Goal: Task Accomplishment & Management: Manage account settings

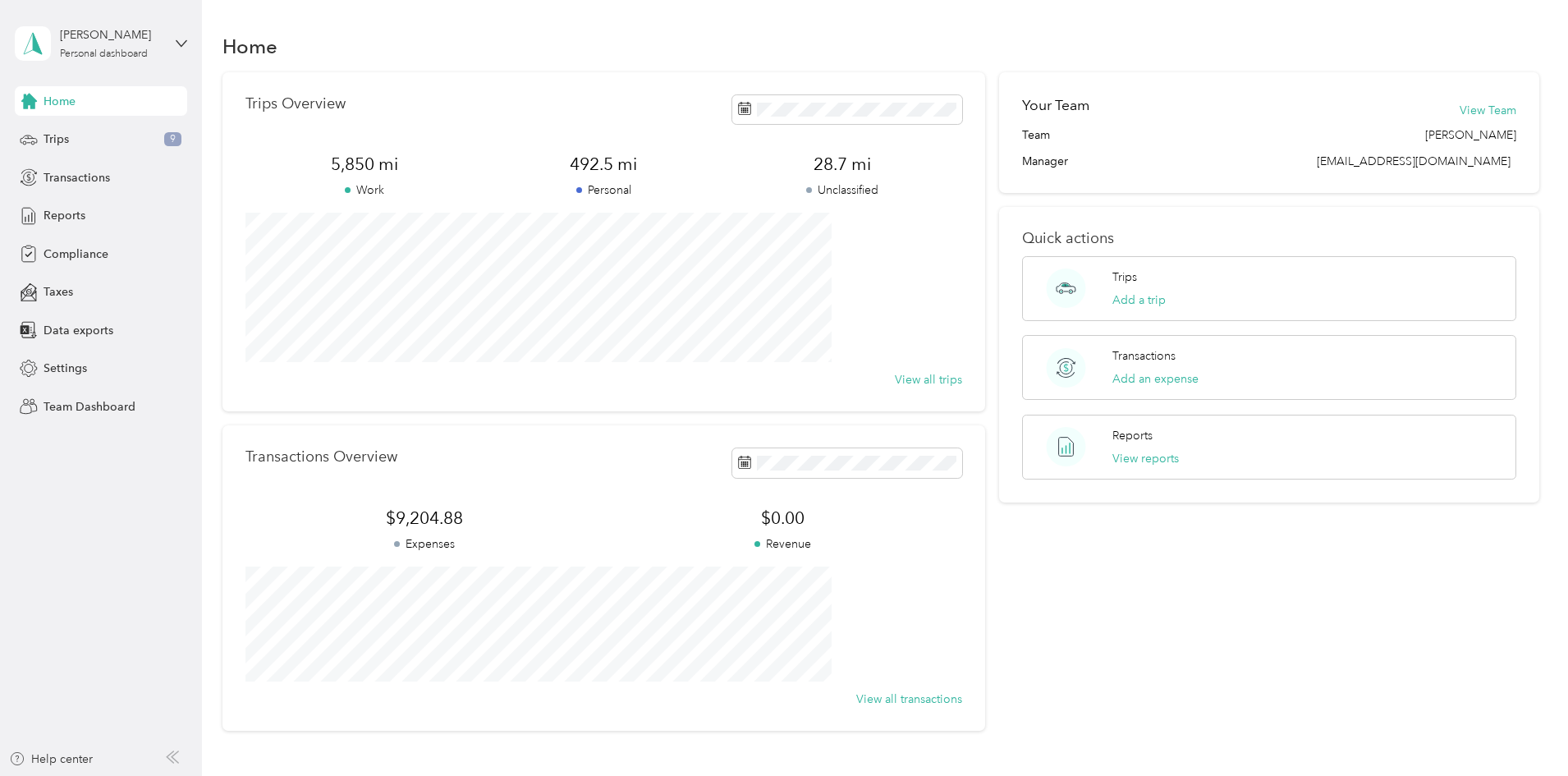
click at [164, 41] on div "[PERSON_NAME] Personal dashboard" at bounding box center [101, 43] width 172 height 58
click at [128, 136] on div "Team dashboard" at bounding box center [188, 135] width 322 height 28
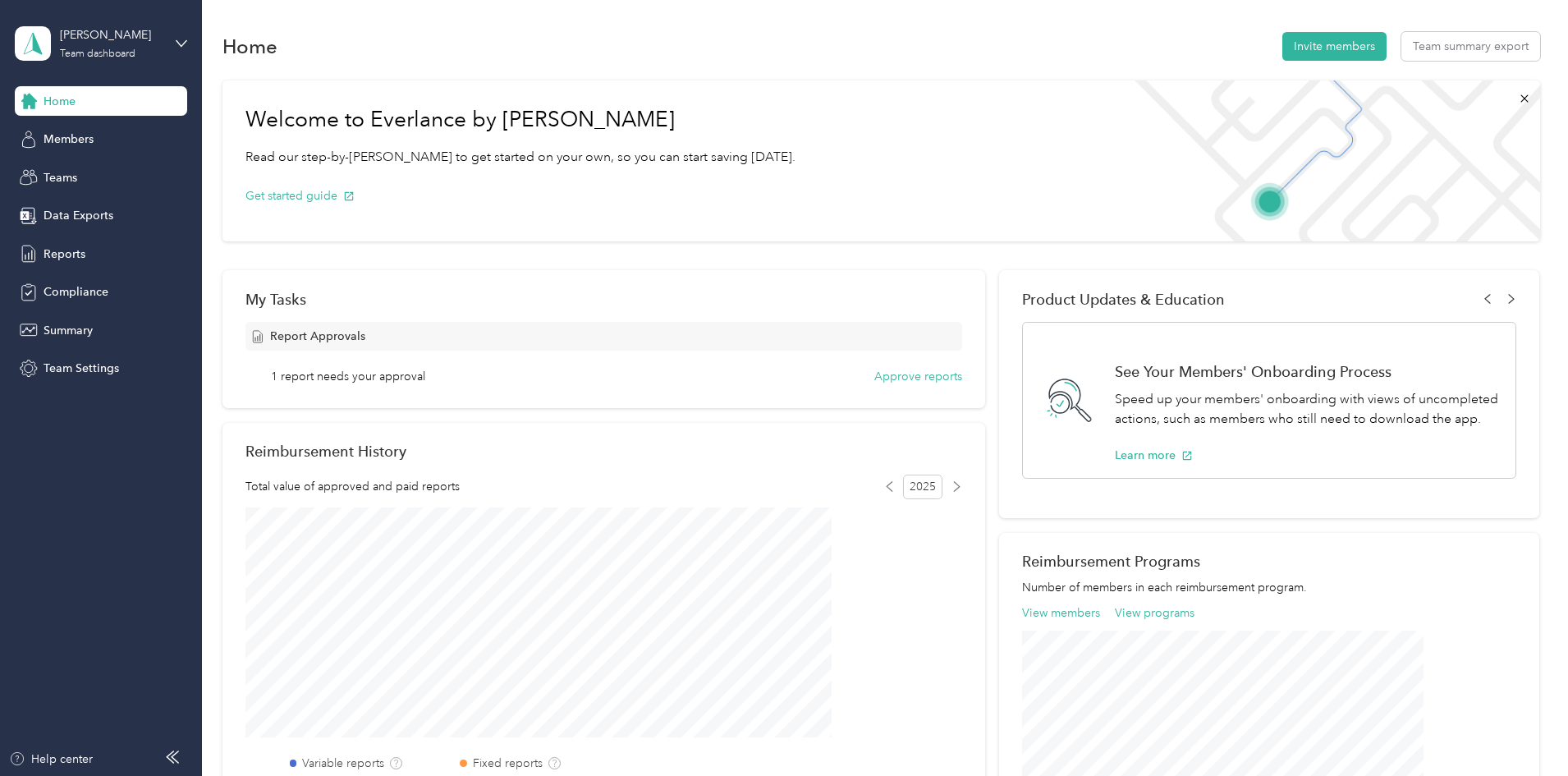
click at [425, 380] on span "1 report needs your approval" at bounding box center [349, 376] width 155 height 17
click at [874, 379] on button "Approve reports" at bounding box center [918, 376] width 88 height 17
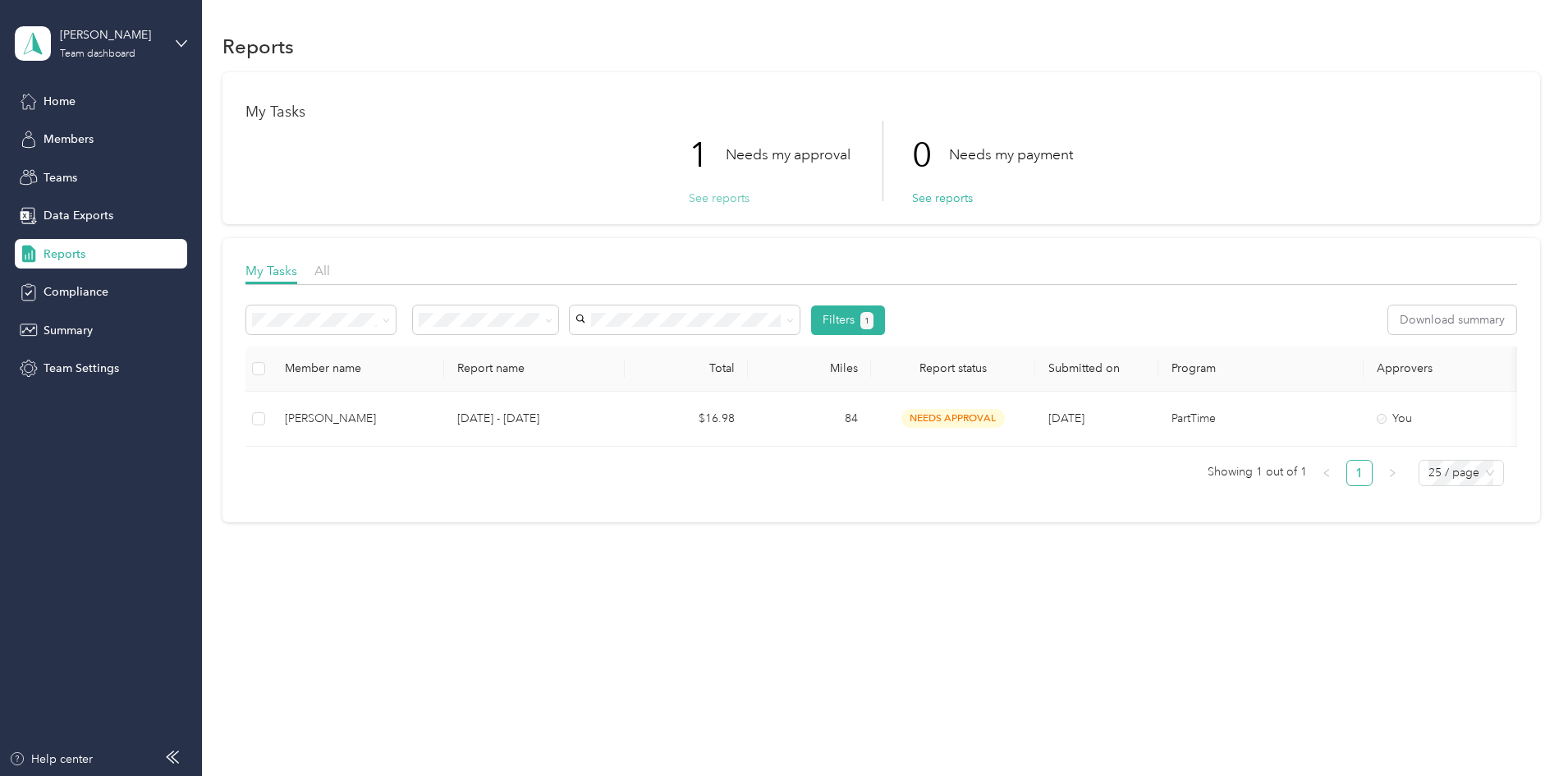
click at [701, 203] on button "See reports" at bounding box center [719, 198] width 60 height 17
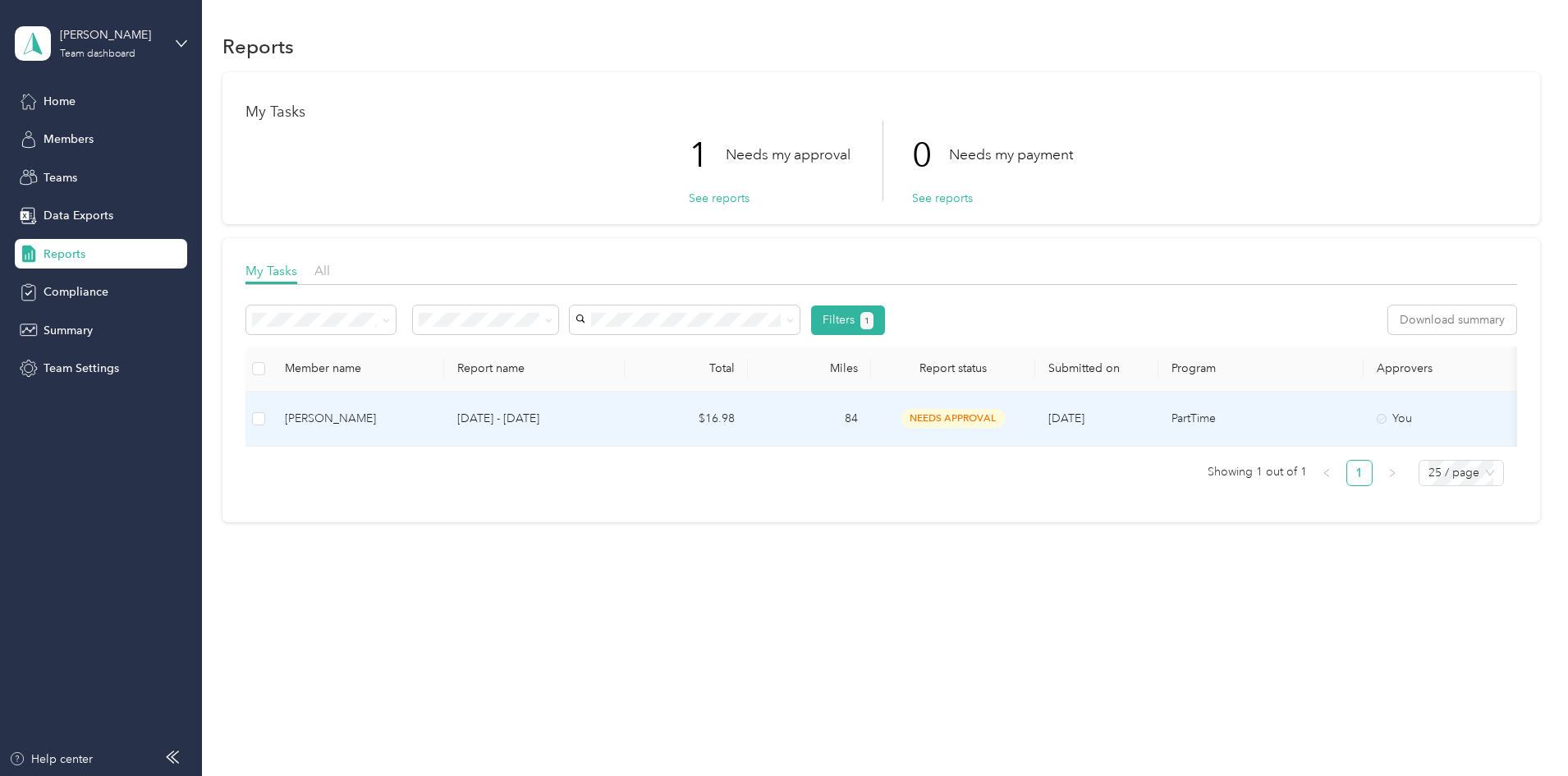
click at [405, 419] on div "[PERSON_NAME]" at bounding box center [357, 419] width 146 height 18
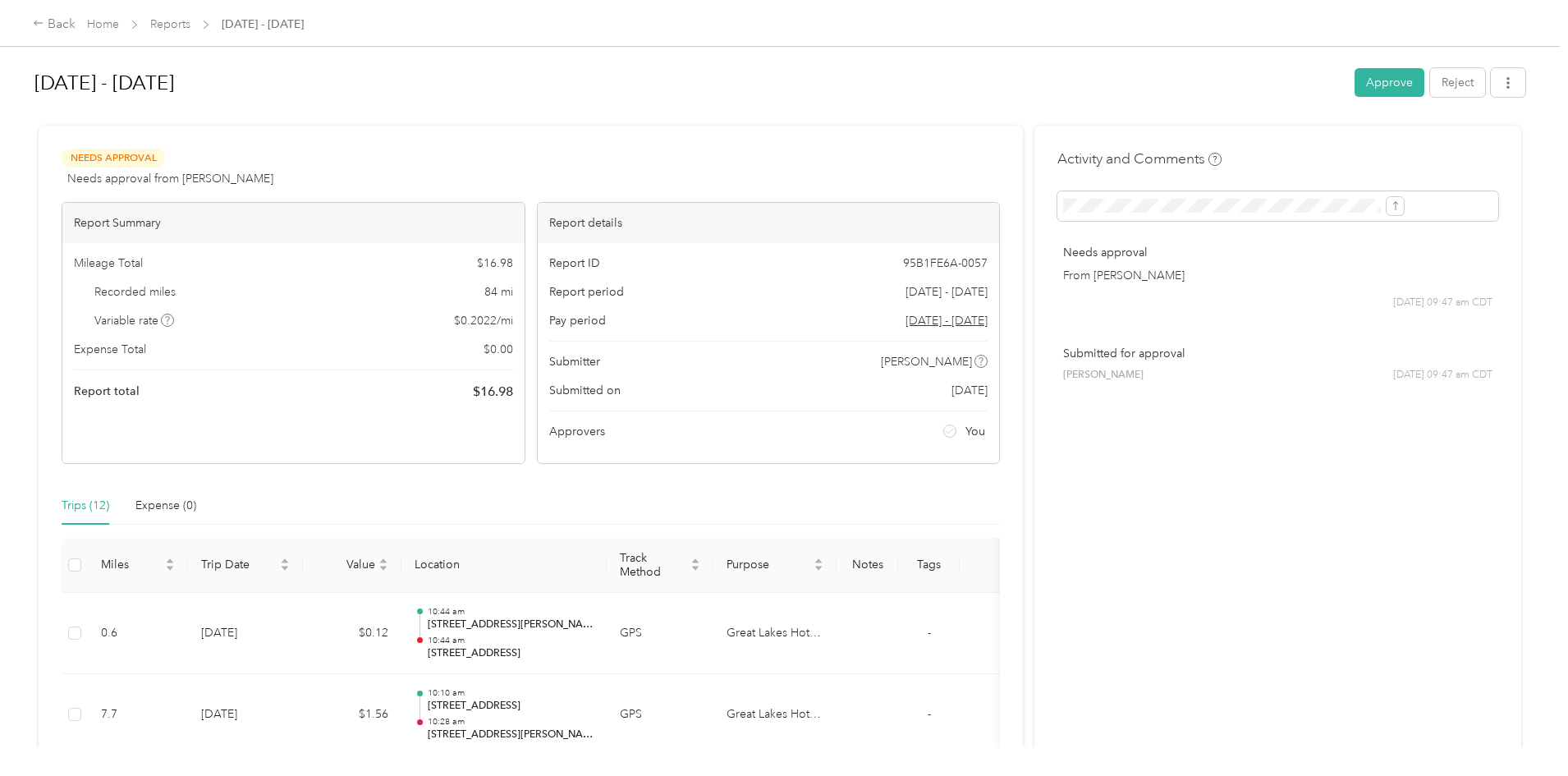
click at [1253, 67] on div "[DATE] - [DATE] Approve Reject" at bounding box center [780, 85] width 1491 height 48
click at [1252, 67] on div "[DATE] - [DATE] Approve Reject" at bounding box center [780, 85] width 1491 height 48
click at [1355, 74] on button "Approve" at bounding box center [1390, 82] width 70 height 28
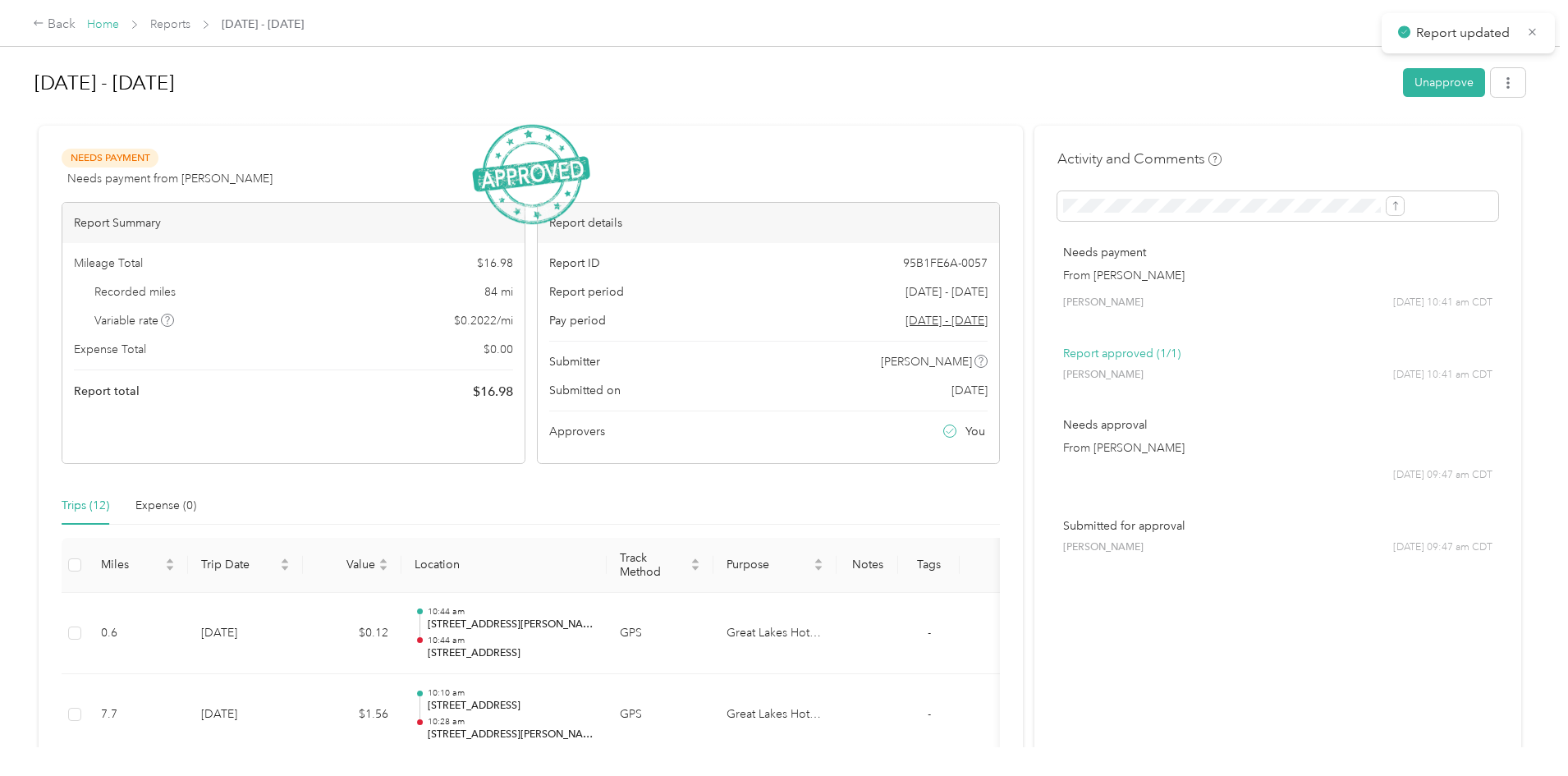
click at [119, 28] on link "Home" at bounding box center [103, 24] width 32 height 14
